Goal: Go to known website: Access a specific website the user already knows

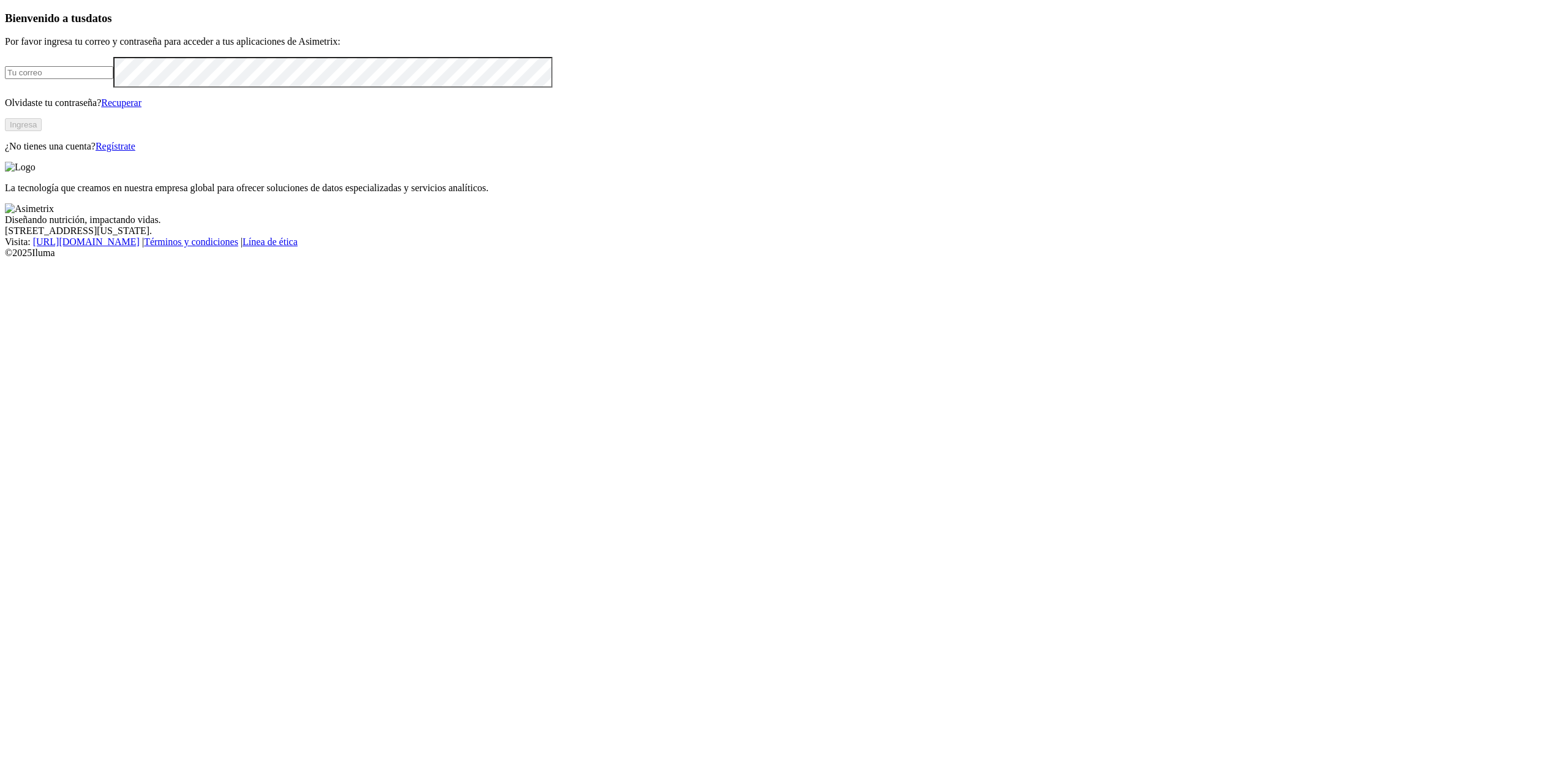
type input "[EMAIL_ADDRESS][DOMAIN_NAME]"
click at [42, 131] on button "Ingresa" at bounding box center [23, 124] width 37 height 13
